Goal: Entertainment & Leisure: Consume media (video, audio)

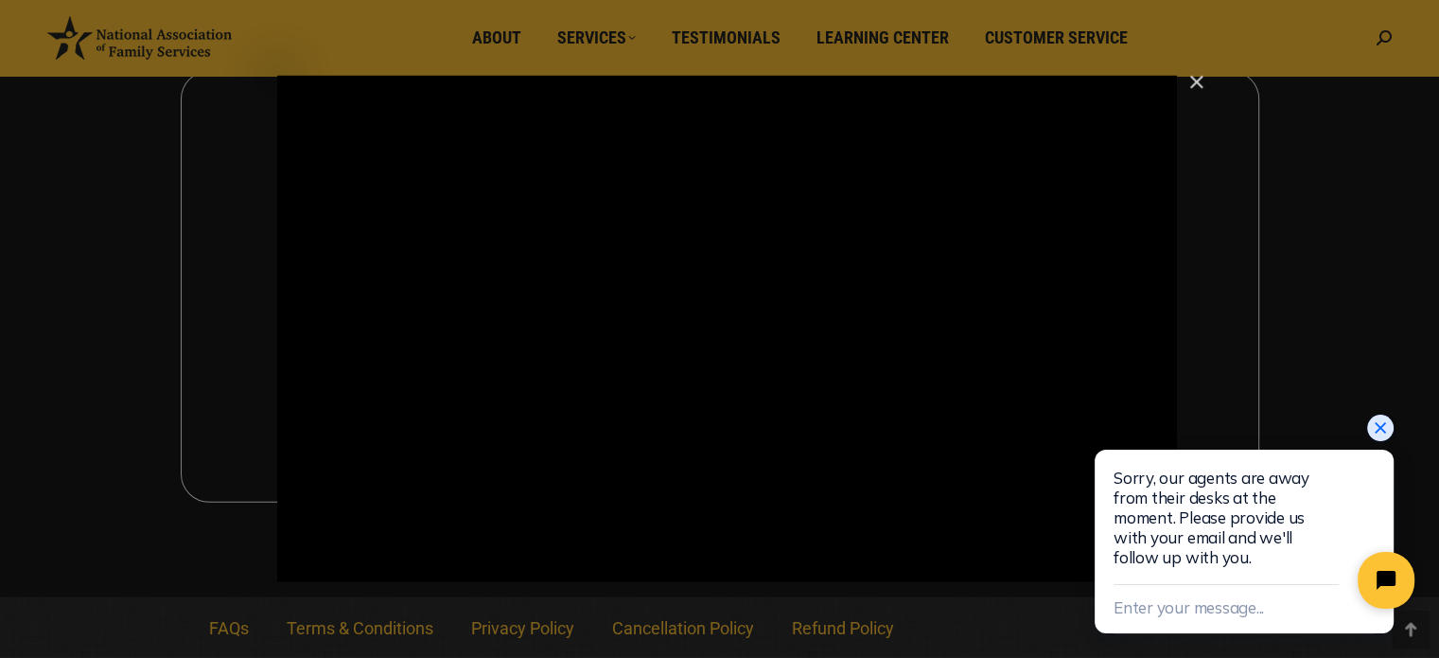
click at [1375, 437] on icon "Close chat widget" at bounding box center [1380, 427] width 19 height 19
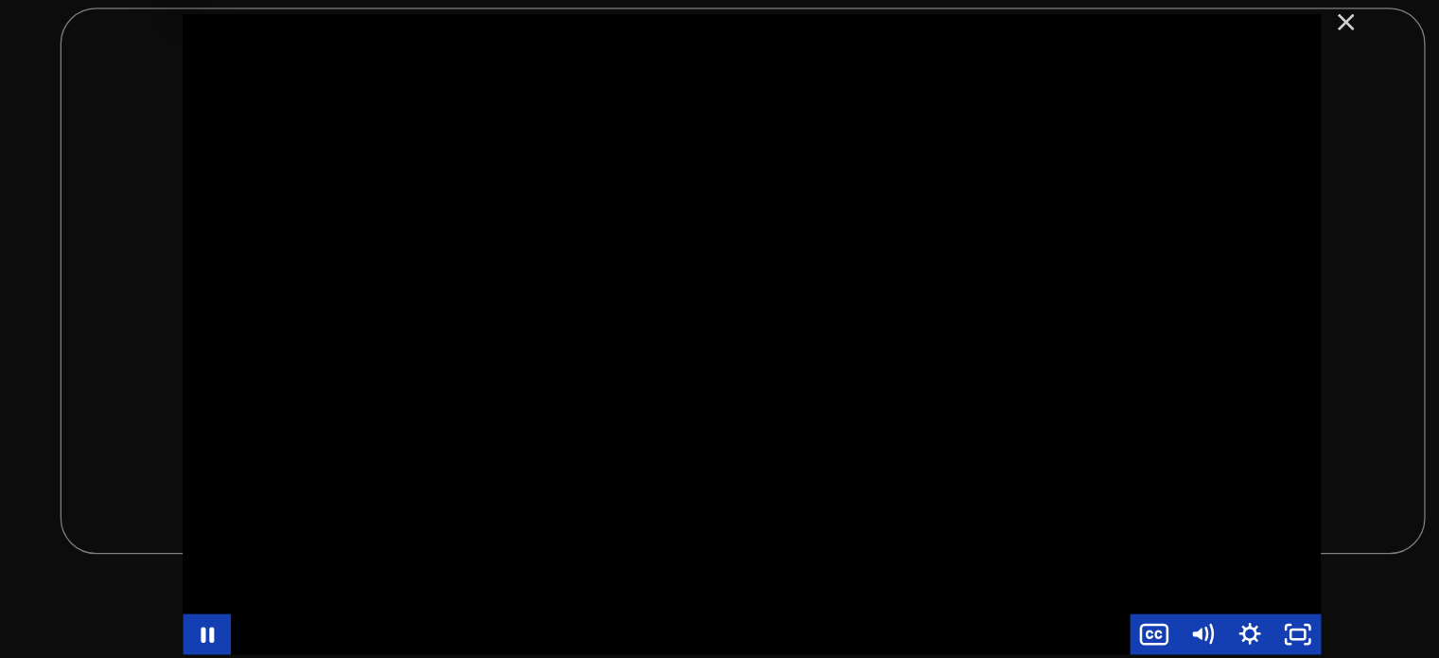
scroll to position [4266, 0]
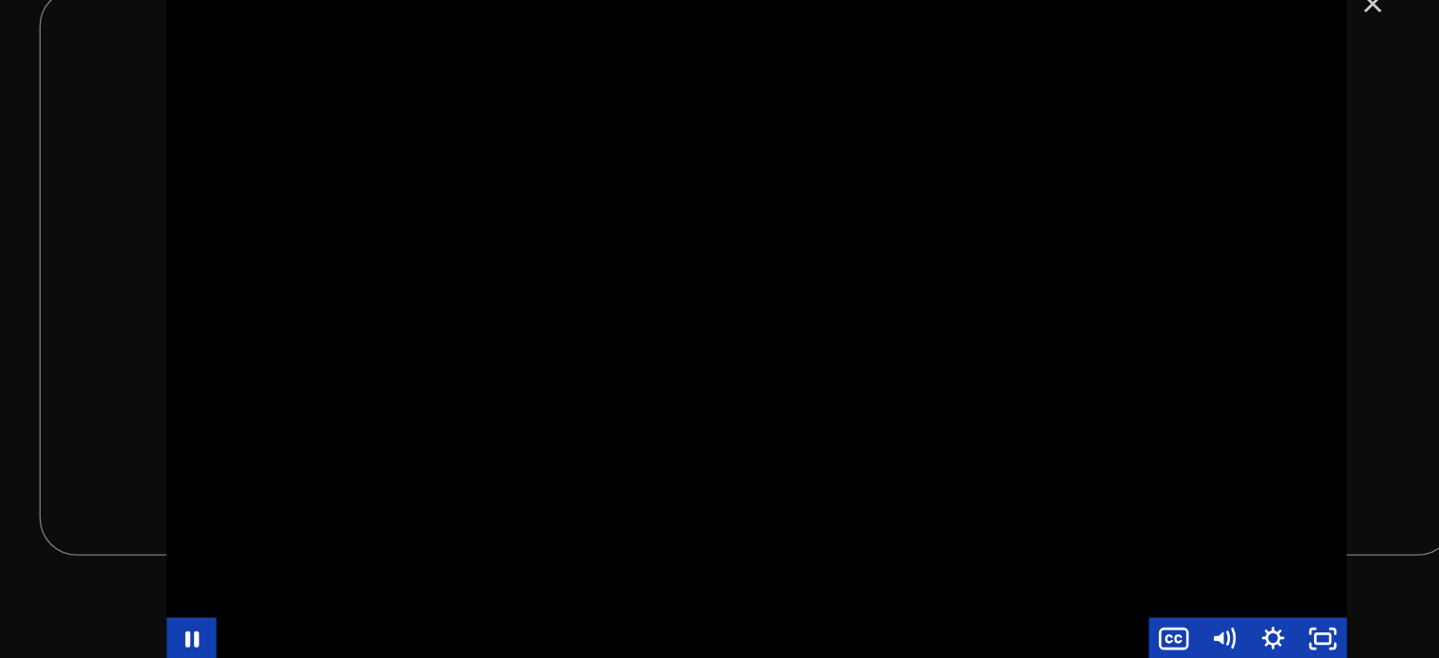
click at [504, 350] on div "Main Video - Full Webinar (Emma) Landon V1.4" at bounding box center [727, 374] width 900 height 506
click at [277, 121] on button "Play Video: Main Video - Full Webinar (Emma) Landon V1.4" at bounding box center [277, 121] width 1 height 1
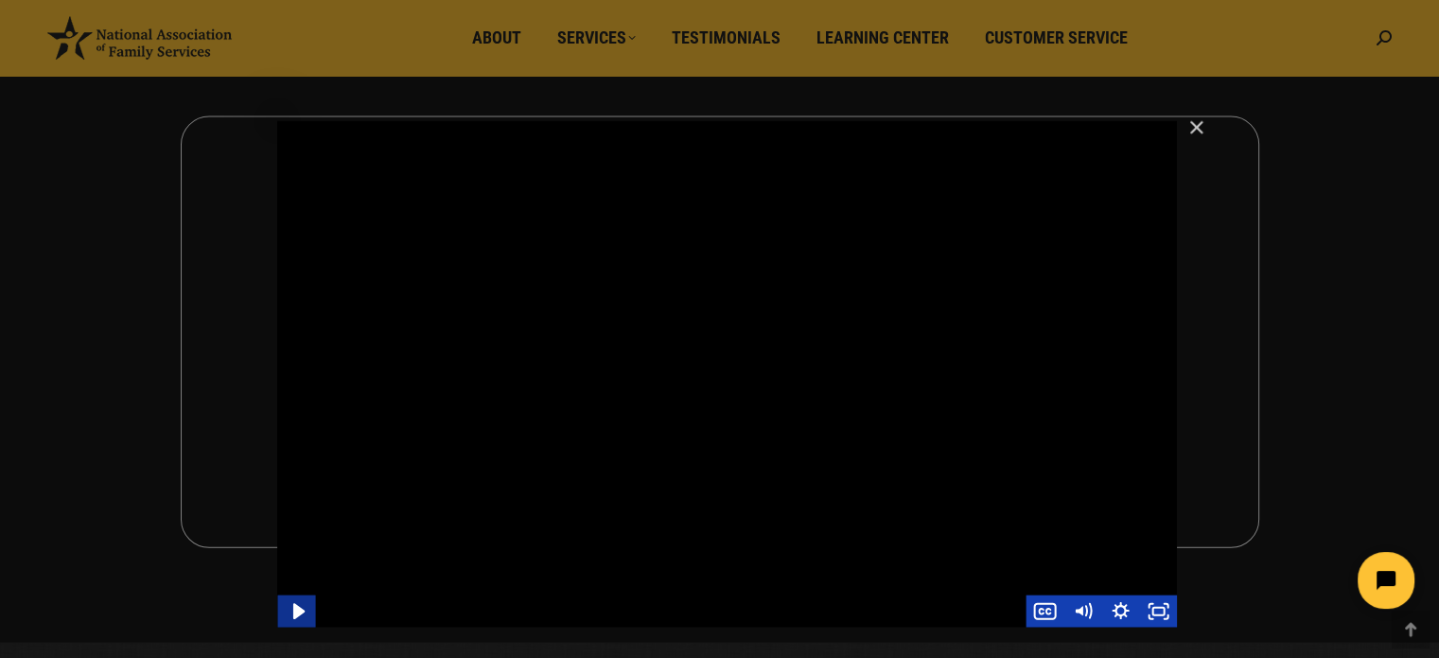
click at [286, 605] on icon "Play Video" at bounding box center [297, 611] width 45 height 39
click at [659, 529] on div "Main Video - Full Webinar (Emma) Landon V1.4" at bounding box center [727, 374] width 900 height 506
click at [277, 121] on button "Play Video: Main Video - Full Webinar (Emma) Landon V1.4" at bounding box center [277, 121] width 1 height 1
click at [277, 121] on button "Pause: Main Video - Full Webinar (Emma) Landon V1.4" at bounding box center [277, 121] width 1 height 1
click at [277, 121] on button "Play Video: Main Video - Full Webinar (Emma) Landon V1.4" at bounding box center [277, 121] width 1 height 1
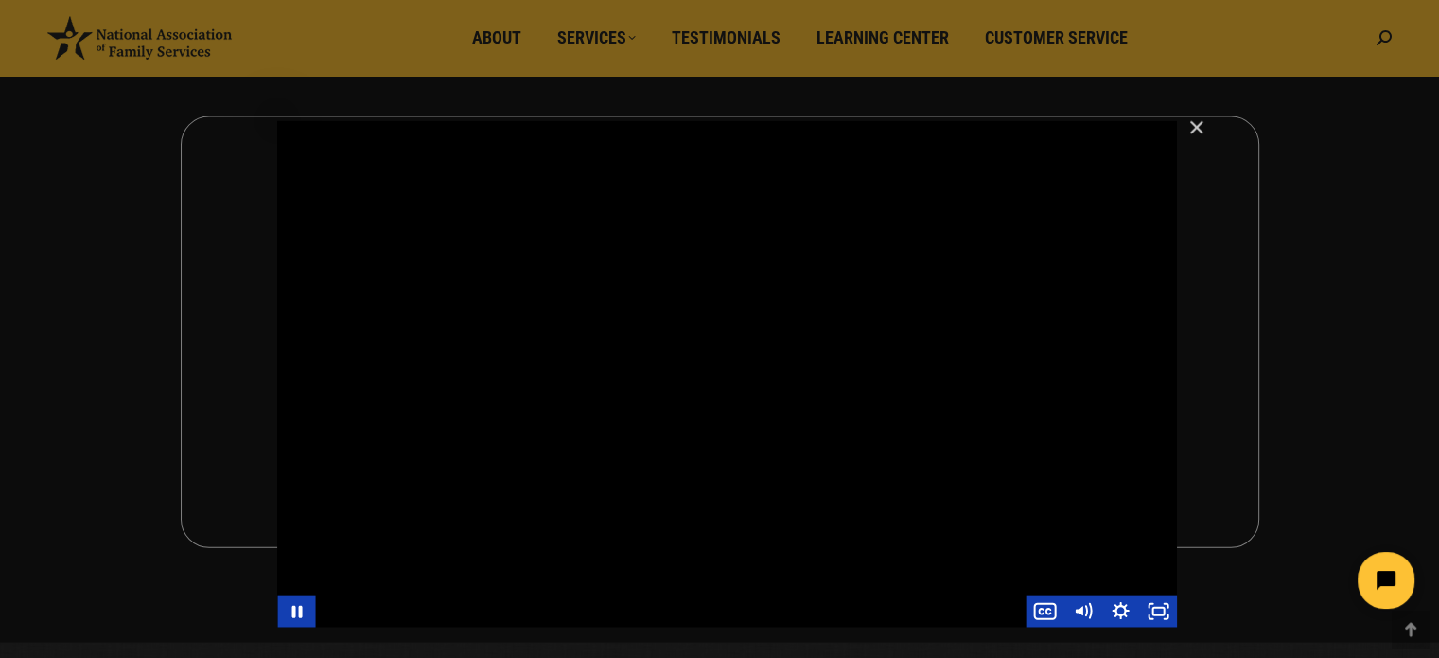
click at [892, 518] on div "Main Video - Full Webinar (Emma) Landon V1.4" at bounding box center [727, 374] width 900 height 506
click at [867, 377] on div "Main Video - Full Webinar (Emma) Landon V1.4" at bounding box center [727, 374] width 900 height 506
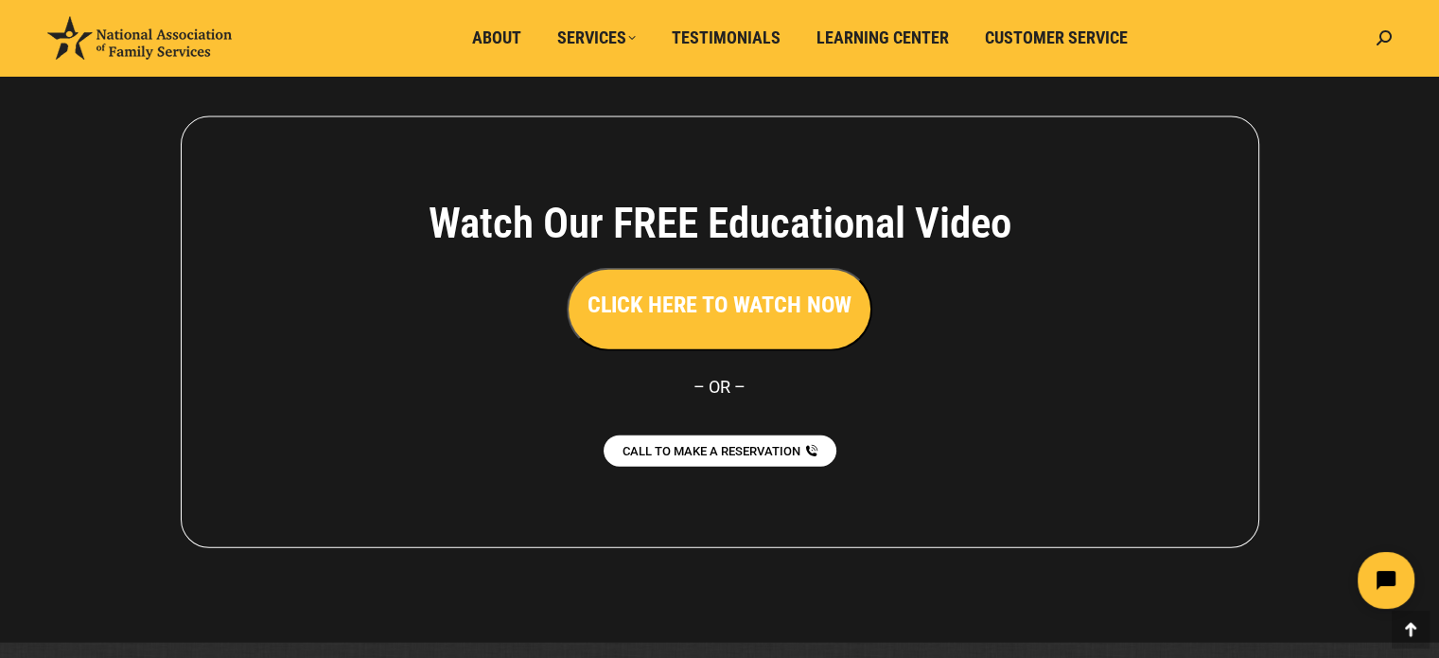
click at [1312, 101] on div at bounding box center [719, 332] width 1439 height 621
click at [1334, 101] on div at bounding box center [719, 332] width 1439 height 621
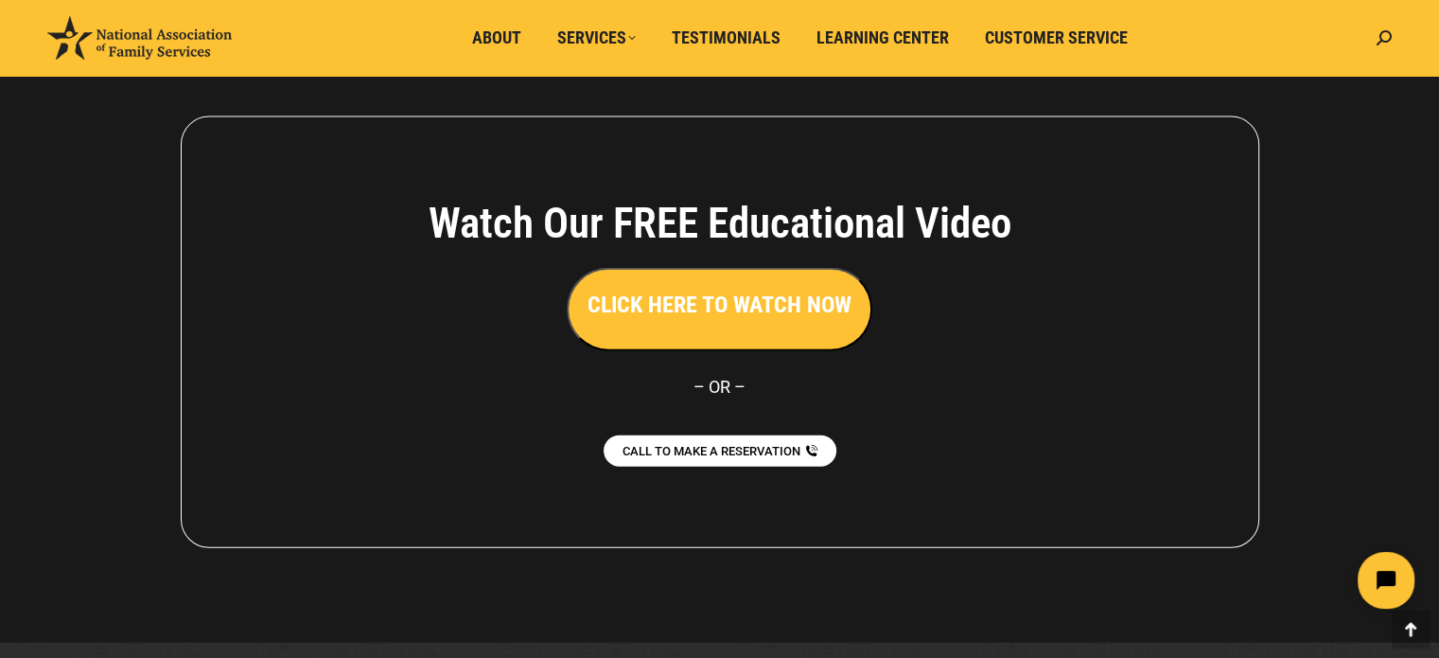
click at [1346, 132] on div at bounding box center [719, 332] width 1439 height 621
click at [1289, 580] on html at bounding box center [1268, 580] width 326 height 89
click at [1416, 633] on icon at bounding box center [1411, 629] width 23 height 23
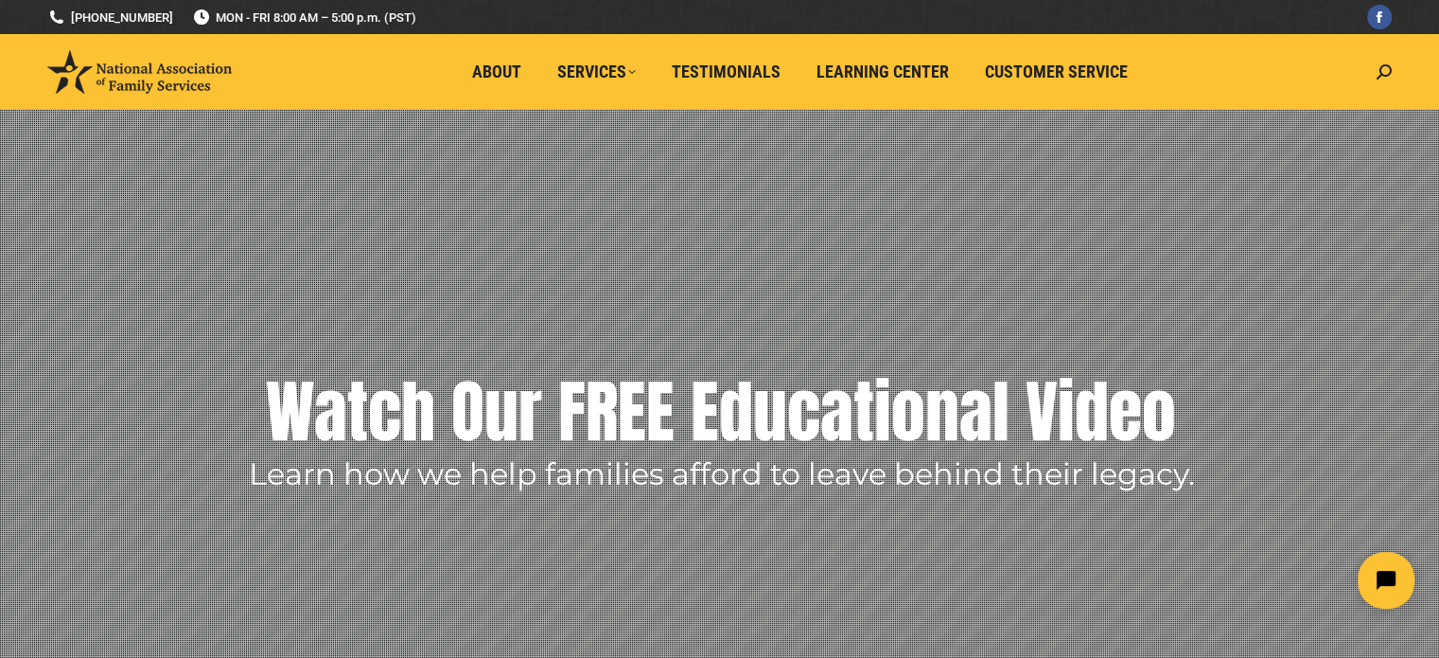
scroll to position [0, 0]
click at [1416, 633] on rs-layer at bounding box center [719, 408] width 1439 height 596
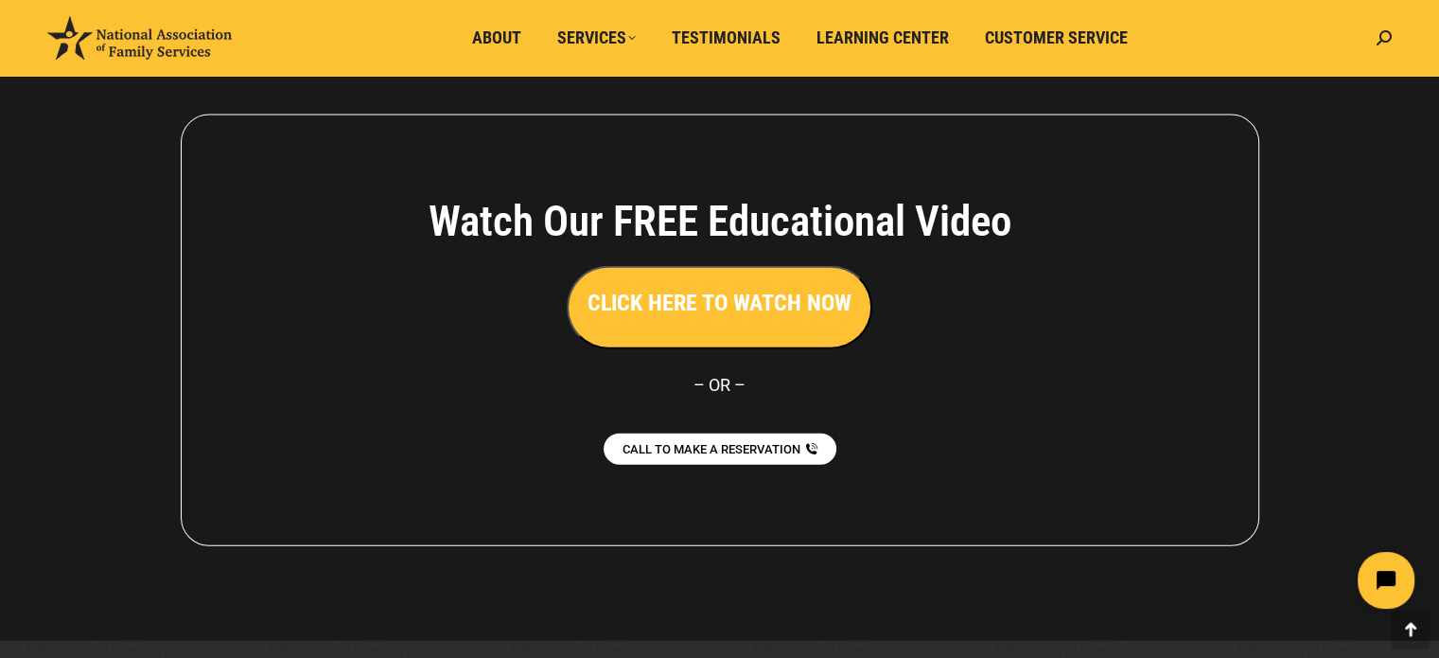
scroll to position [4311, 0]
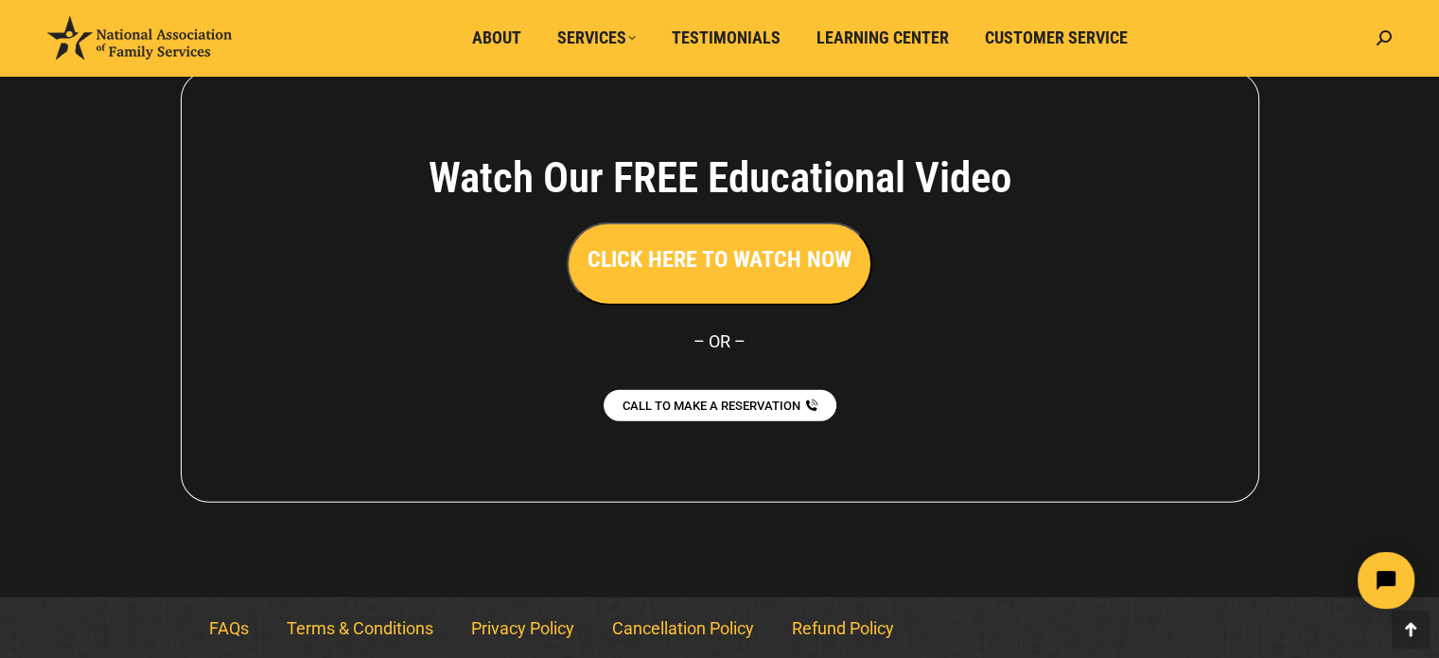
click at [769, 262] on h3 "CLICK HERE TO WATCH NOW" at bounding box center [720, 259] width 264 height 32
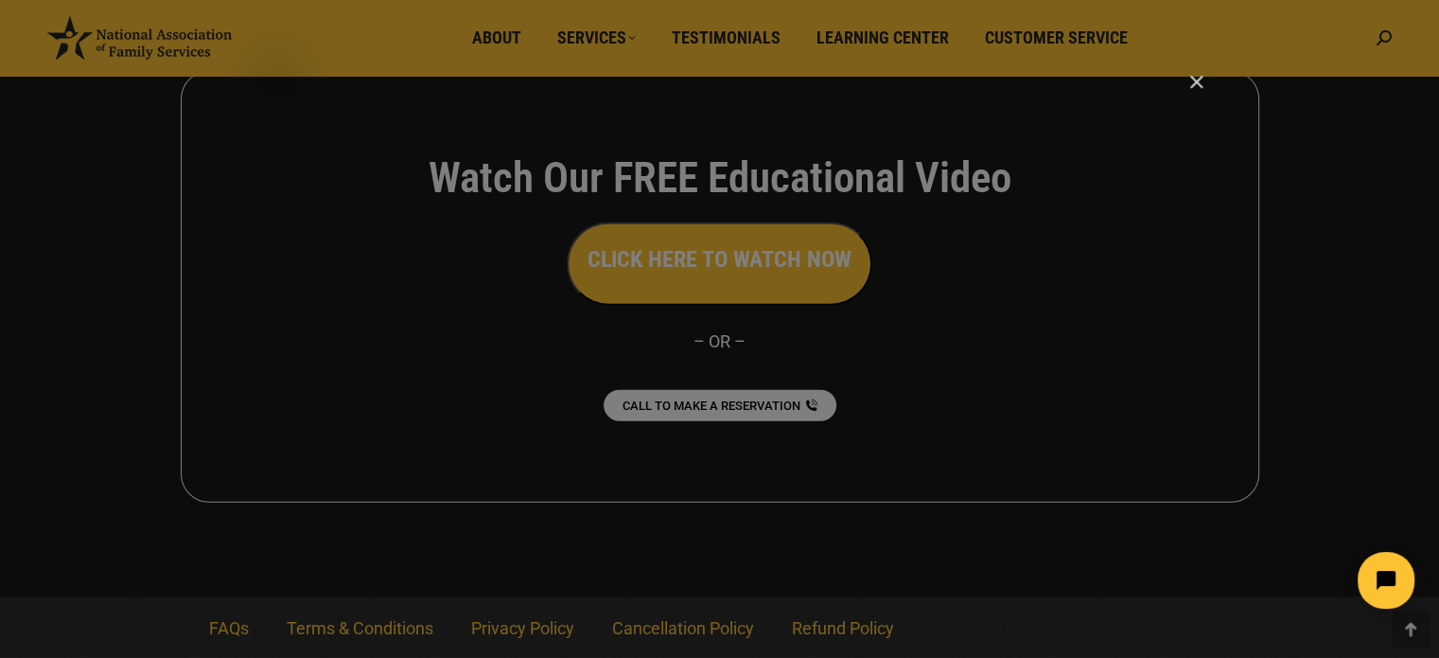
click at [1185, 563] on html at bounding box center [1268, 580] width 326 height 89
click at [1390, 581] on icon "Open chat widget" at bounding box center [1397, 580] width 29 height 29
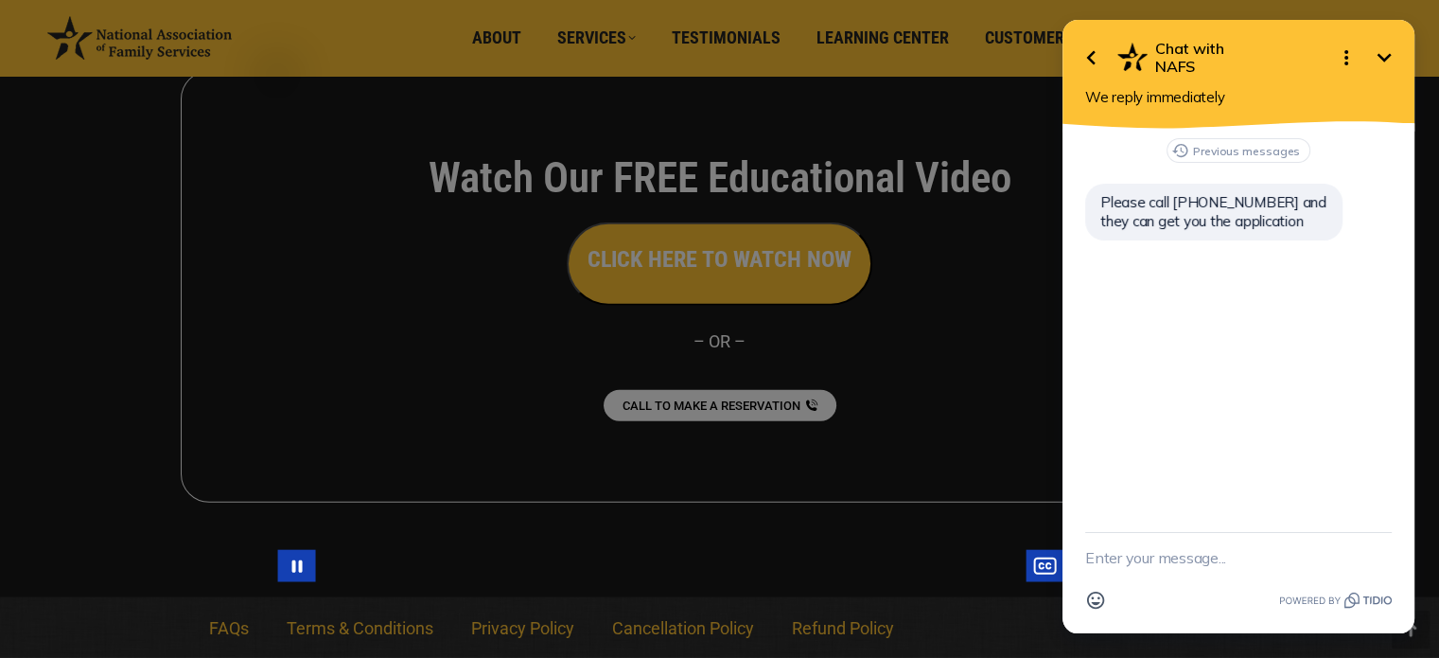
click at [368, 162] on div "Main Video - Full Webinar (Emma) Landon V1.4" at bounding box center [727, 329] width 900 height 506
click at [277, 76] on button "Play Video: Main Video - Full Webinar (Emma) Landon V1.4" at bounding box center [277, 76] width 1 height 1
click at [664, 121] on div "Main Video - Full Webinar (Emma) Landon V1.4" at bounding box center [727, 329] width 900 height 506
